Goal: Find contact information: Find contact information

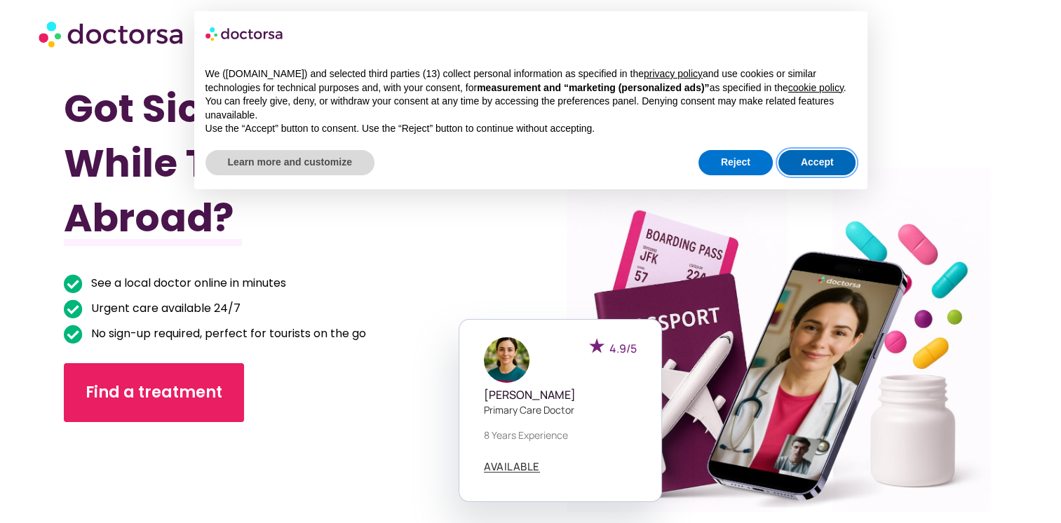
click at [822, 163] on button "Accept" at bounding box center [817, 162] width 78 height 25
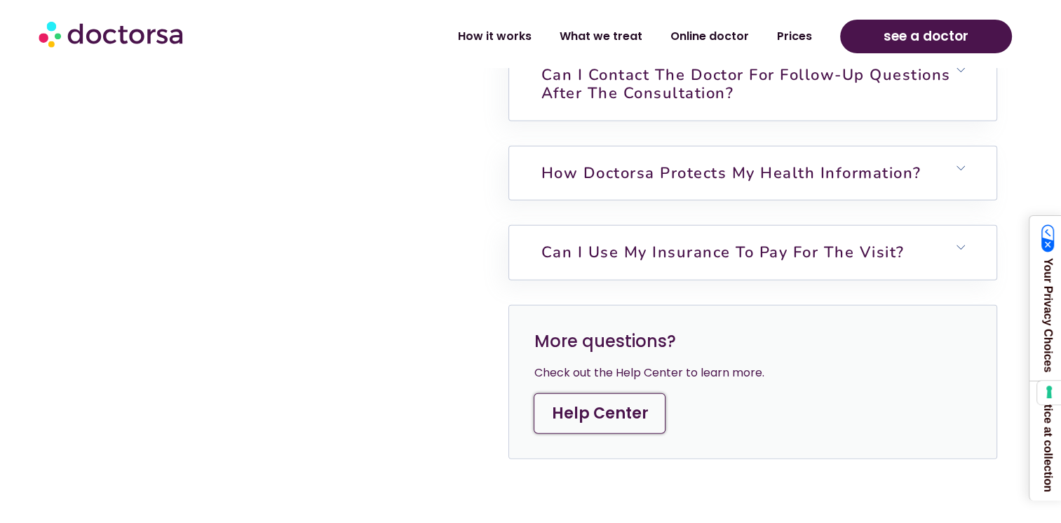
scroll to position [3996, 0]
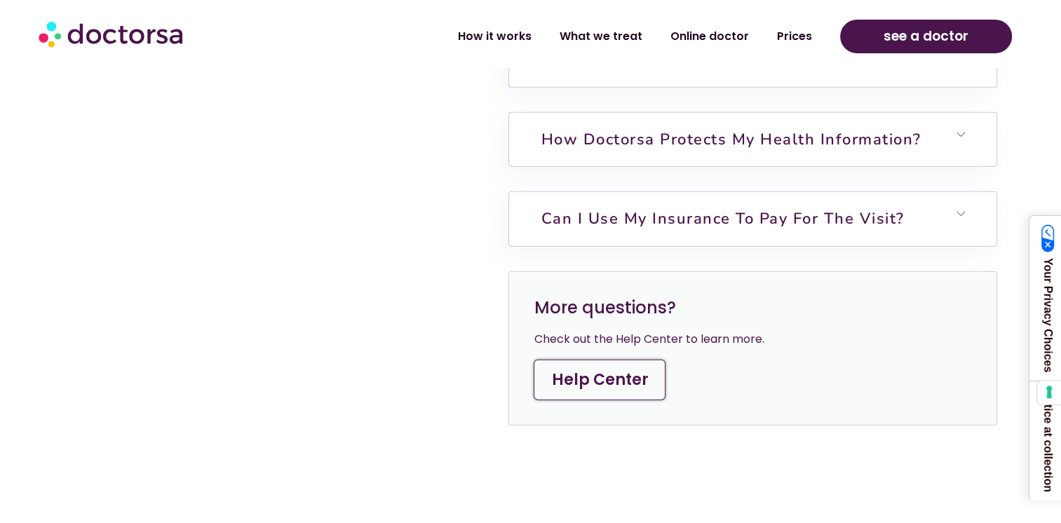
click at [591, 360] on link "Help Center" at bounding box center [600, 380] width 132 height 41
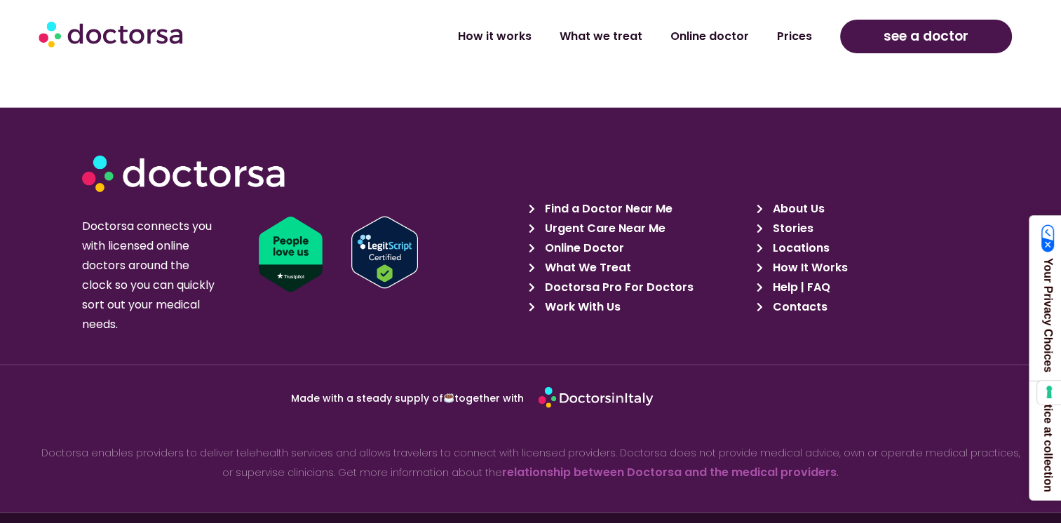
scroll to position [3097, 0]
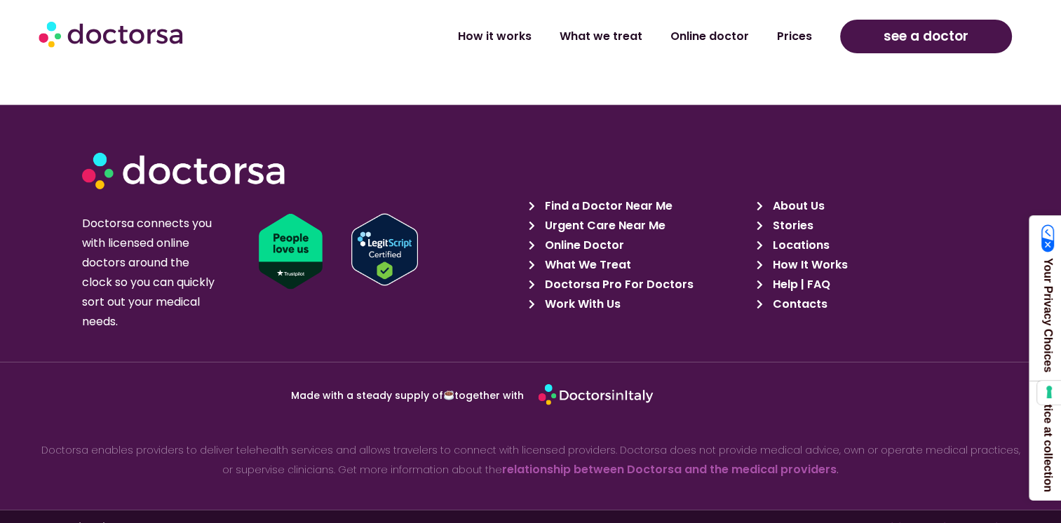
click at [788, 294] on span "Contacts" at bounding box center [797, 304] width 58 height 20
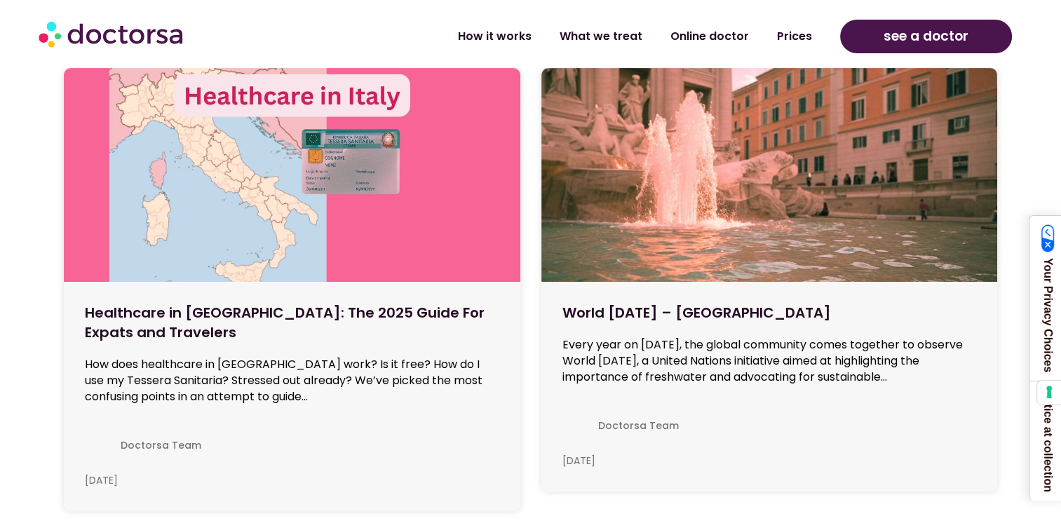
scroll to position [11473, 0]
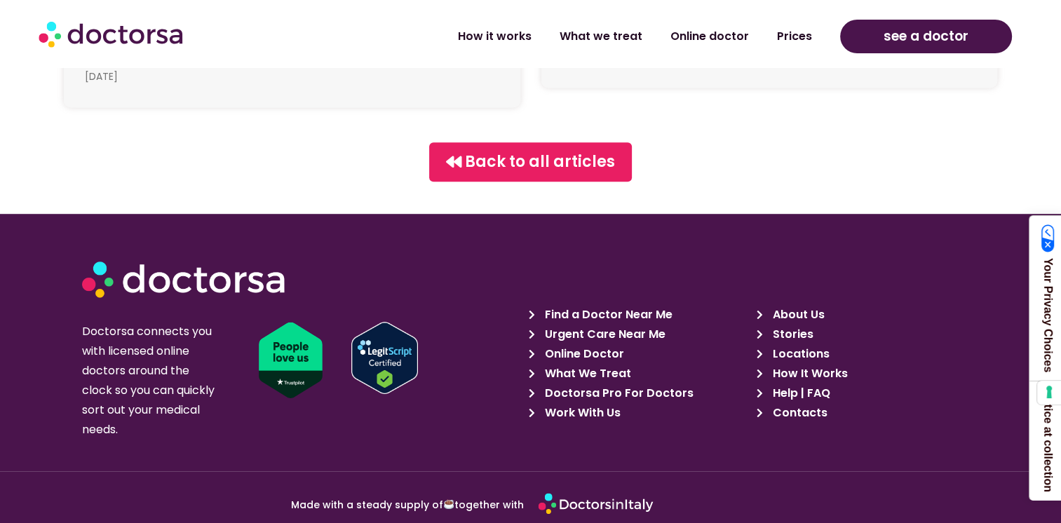
click at [788, 403] on span "Contacts" at bounding box center [797, 413] width 58 height 20
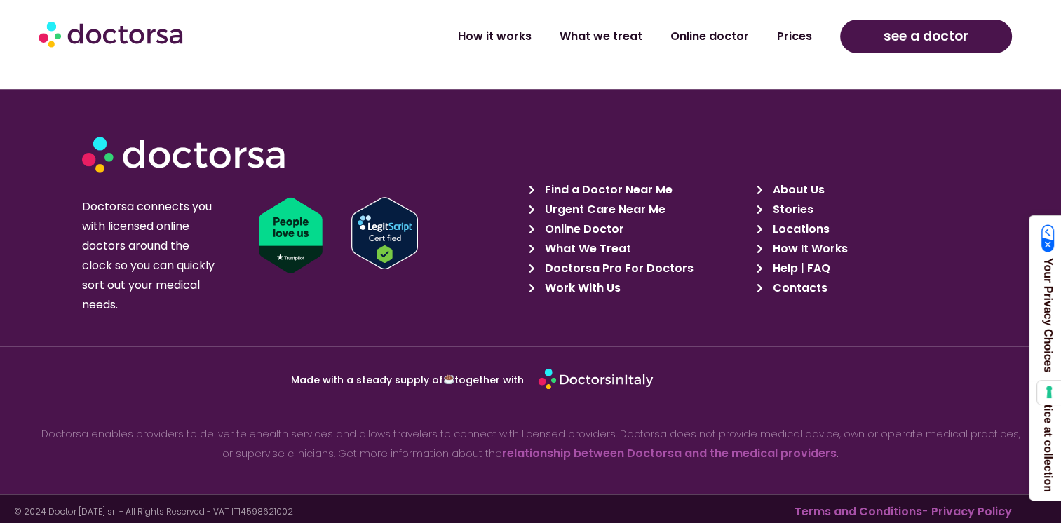
scroll to position [1268, 0]
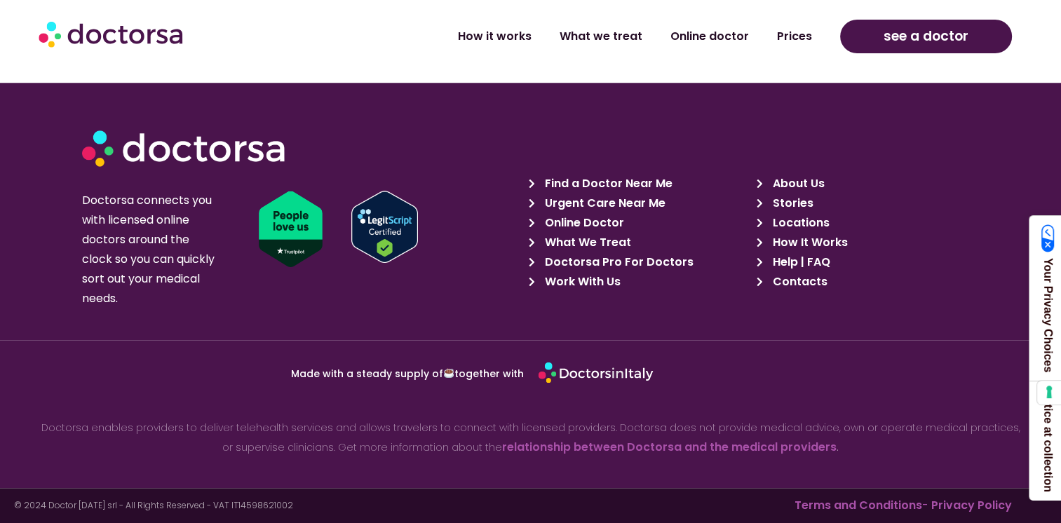
click at [600, 241] on span "What We Treat" at bounding box center [586, 243] width 90 height 20
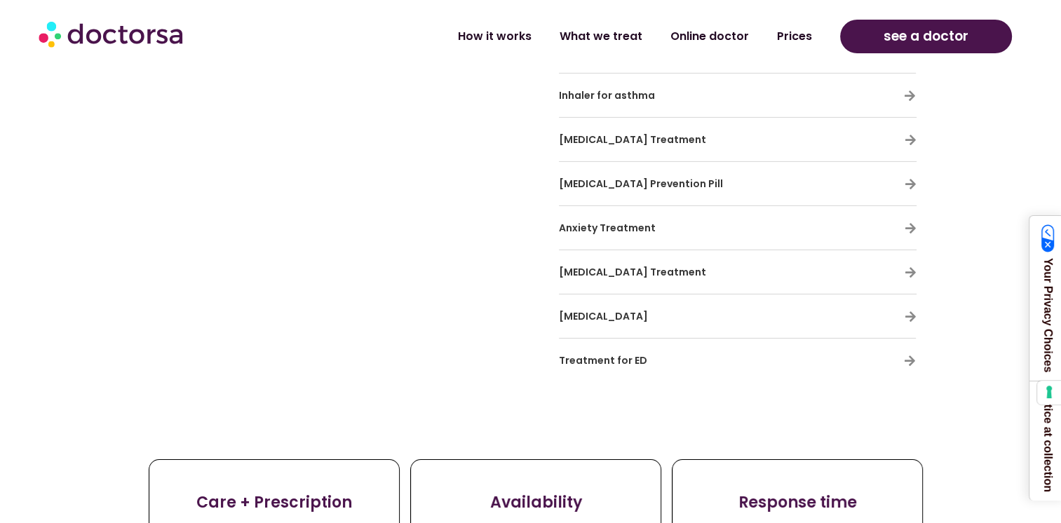
scroll to position [4627, 0]
